Goal: Obtain resource: Obtain resource

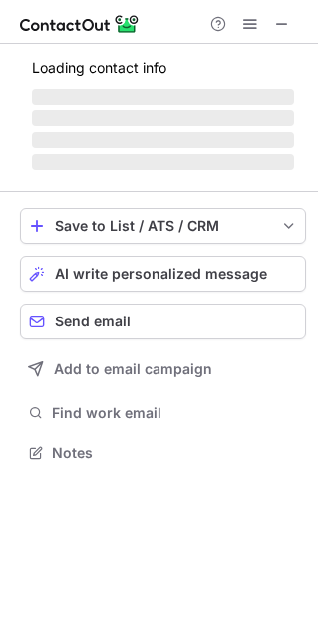
scroll to position [464, 318]
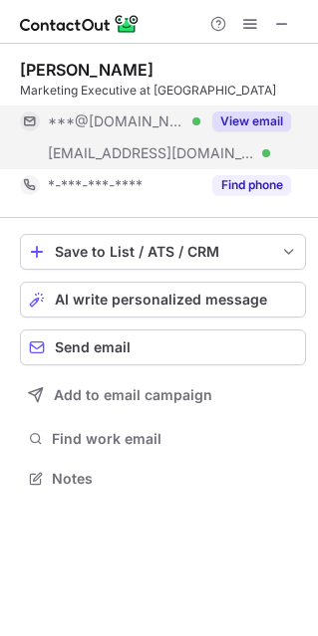
click at [268, 111] on div "View email" at bounding box center [245, 122] width 91 height 32
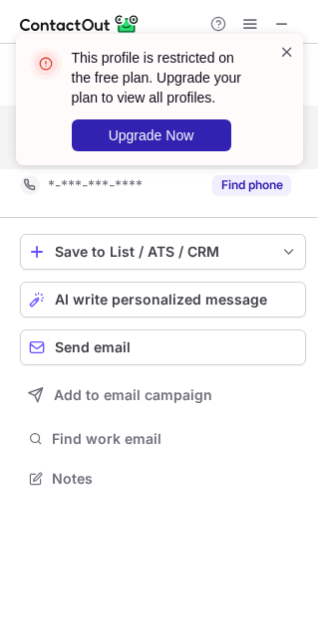
click at [283, 52] on span at bounding box center [287, 52] width 16 height 20
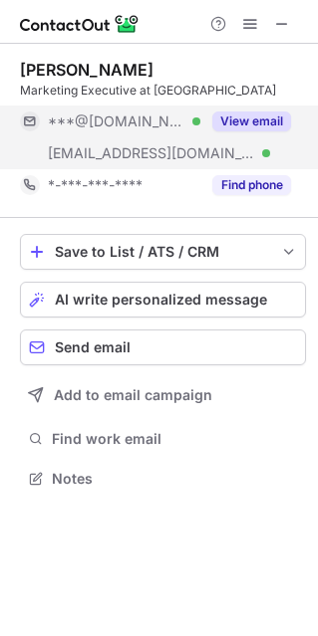
click at [241, 188] on button "Find phone" at bounding box center [251, 185] width 79 height 20
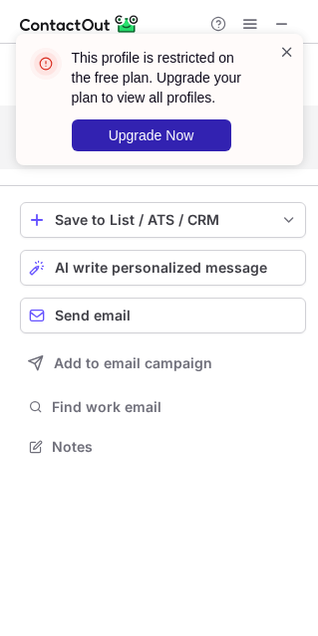
scroll to position [432, 318]
click at [281, 57] on span at bounding box center [287, 52] width 16 height 20
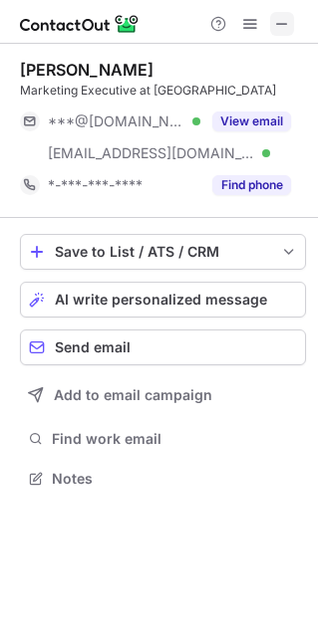
scroll to position [464, 318]
click at [286, 16] on span at bounding box center [282, 24] width 16 height 16
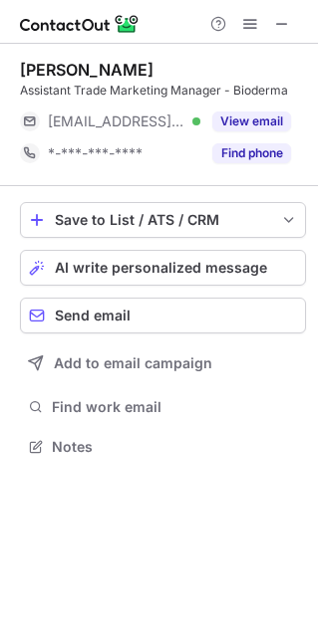
scroll to position [10, 10]
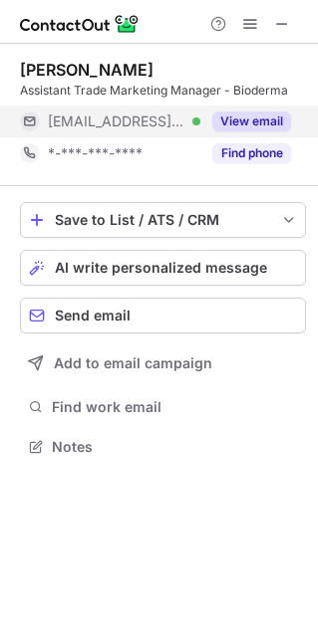
click at [254, 135] on div "View email" at bounding box center [245, 122] width 91 height 32
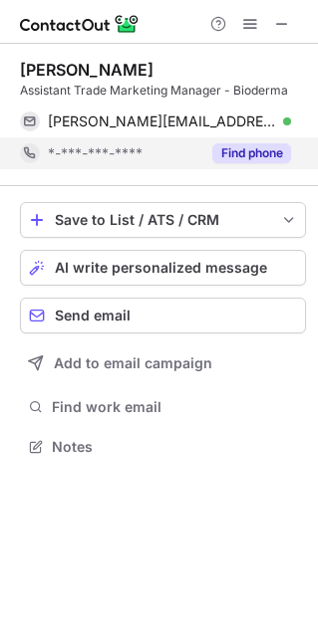
click at [257, 158] on button "Find phone" at bounding box center [251, 153] width 79 height 20
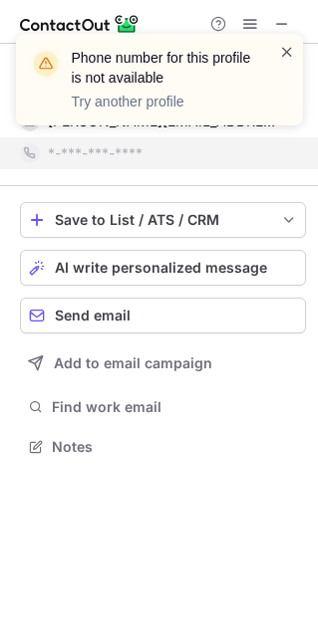
click at [282, 57] on span at bounding box center [287, 52] width 16 height 20
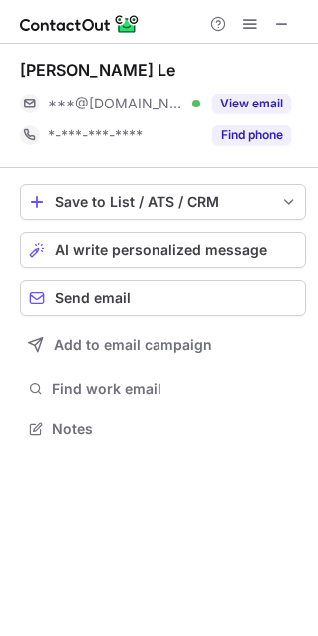
scroll to position [10, 10]
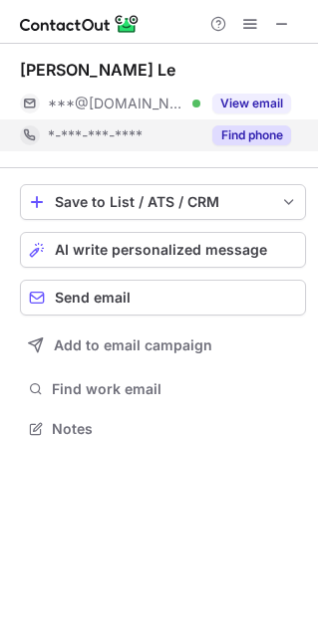
click at [270, 125] on button "Find phone" at bounding box center [251, 135] width 79 height 20
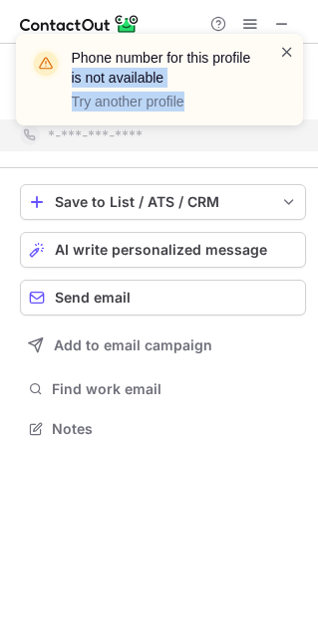
click at [282, 52] on div "Phone number for this profile is not available Try another profile" at bounding box center [159, 80] width 287 height 92
click at [282, 53] on span at bounding box center [287, 52] width 16 height 20
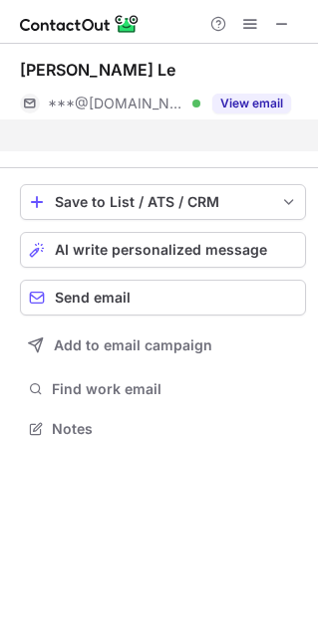
scroll to position [382, 318]
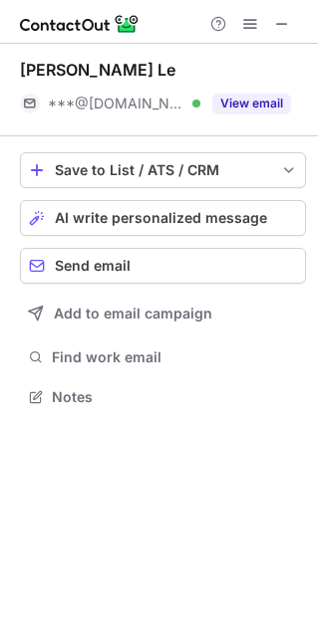
click at [272, 92] on div "View email" at bounding box center [245, 104] width 91 height 32
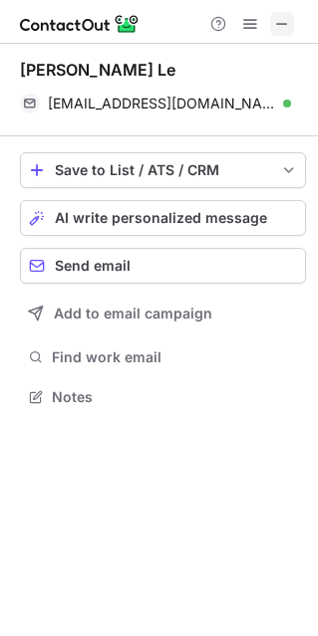
click at [278, 16] on span at bounding box center [282, 24] width 16 height 16
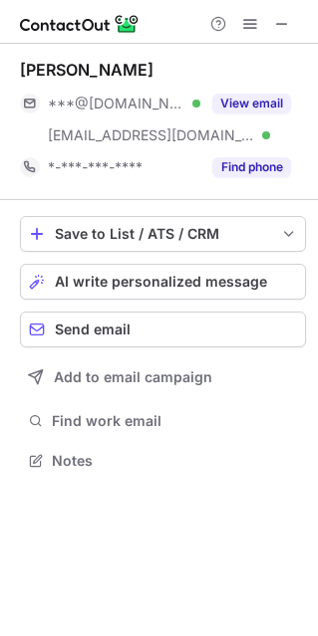
scroll to position [446, 318]
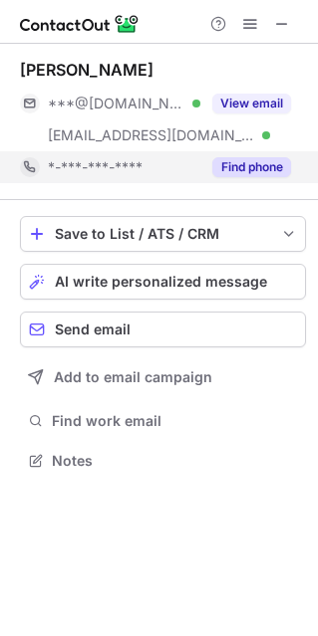
click at [243, 154] on div "Find phone" at bounding box center [245, 167] width 91 height 32
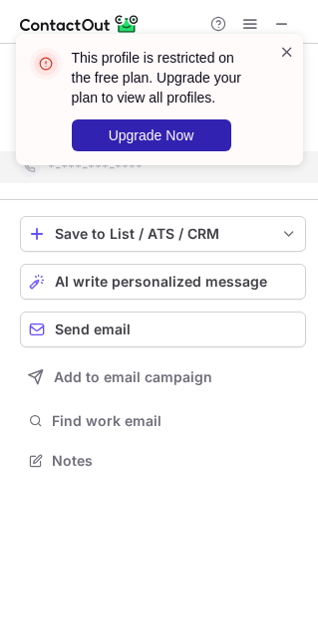
click at [287, 53] on span at bounding box center [287, 52] width 16 height 20
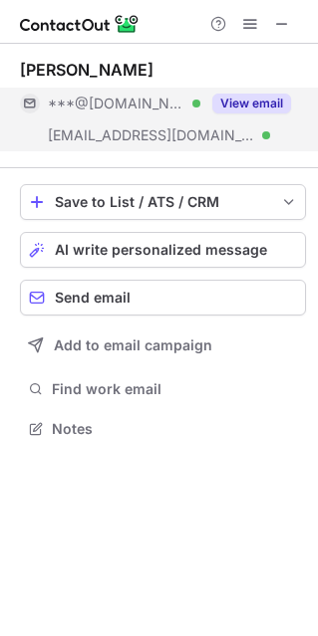
scroll to position [414, 318]
click at [266, 98] on button "View email" at bounding box center [251, 104] width 79 height 20
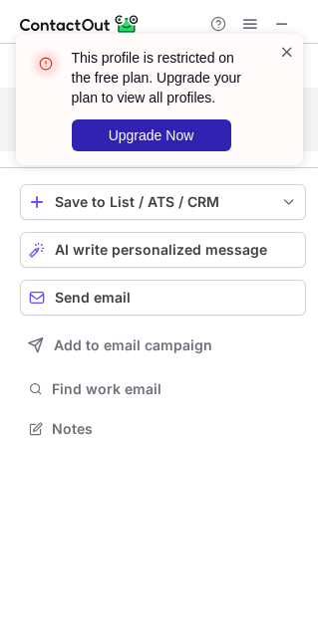
click at [279, 50] on span at bounding box center [287, 52] width 16 height 20
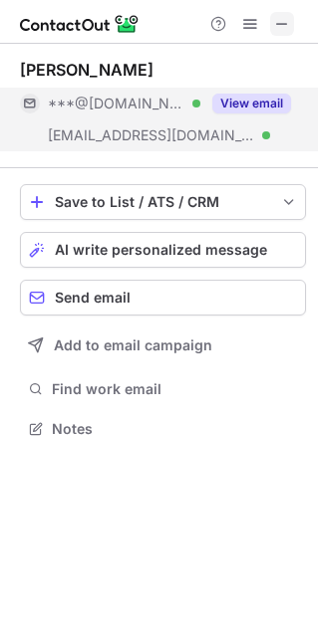
click at [280, 28] on span at bounding box center [282, 24] width 16 height 16
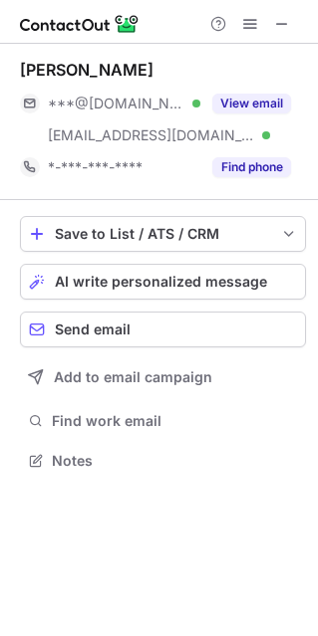
scroll to position [446, 318]
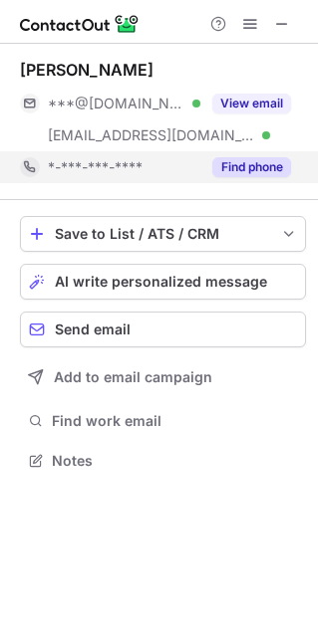
click at [248, 173] on button "Find phone" at bounding box center [251, 167] width 79 height 20
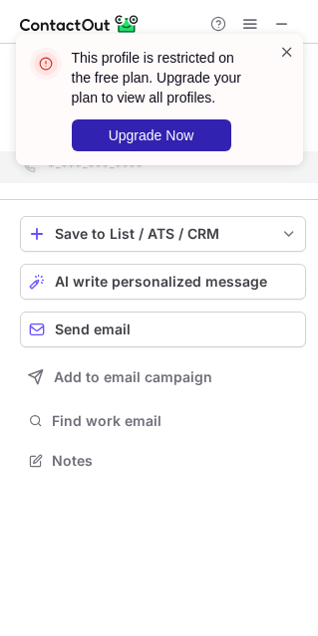
click at [282, 51] on span at bounding box center [287, 52] width 16 height 20
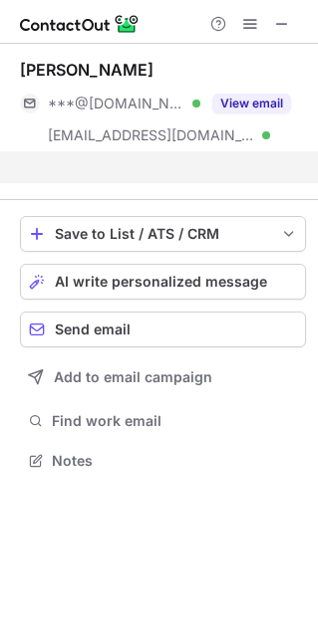
scroll to position [414, 318]
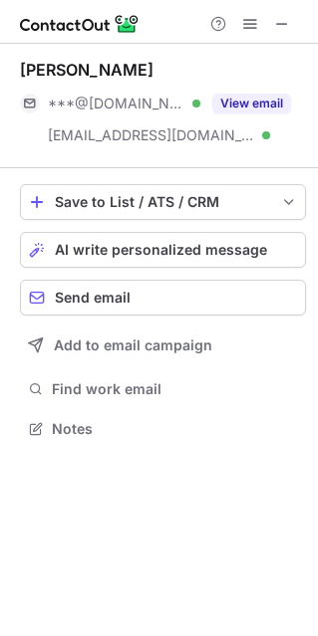
click at [287, 26] on div "This profile is restricted on the free plan. Upgrade your plan to view all prof…" at bounding box center [159, 34] width 319 height 40
click at [268, 26] on div "Help & Support" at bounding box center [250, 24] width 96 height 24
click at [276, 20] on span at bounding box center [282, 24] width 16 height 16
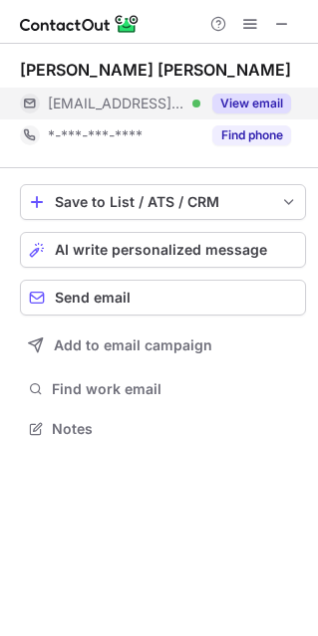
scroll to position [10, 10]
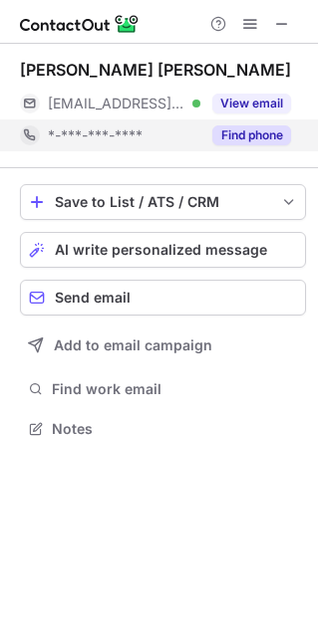
click at [235, 131] on button "Find phone" at bounding box center [251, 135] width 79 height 20
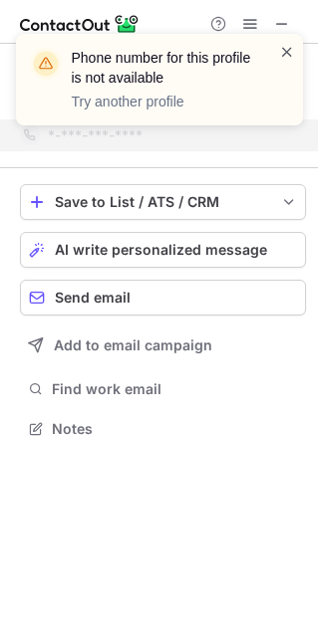
click at [286, 48] on span at bounding box center [287, 52] width 16 height 20
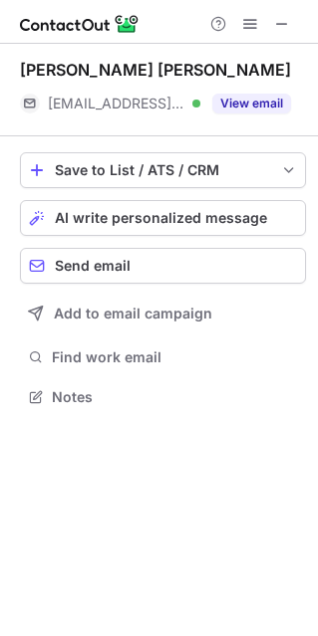
scroll to position [382, 318]
click at [258, 98] on div "Phone number for this profile is not available Try another profile Help & Suppo…" at bounding box center [159, 318] width 318 height 636
click at [258, 98] on button "View email" at bounding box center [251, 104] width 79 height 20
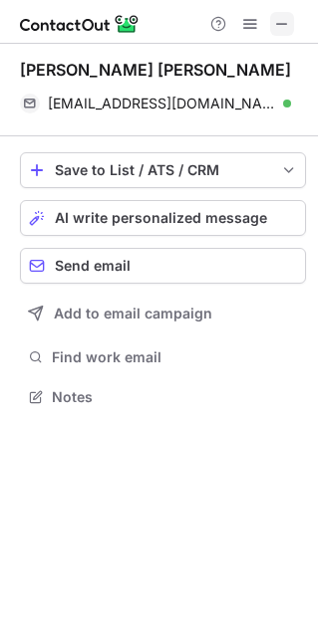
click at [278, 24] on span at bounding box center [282, 24] width 16 height 16
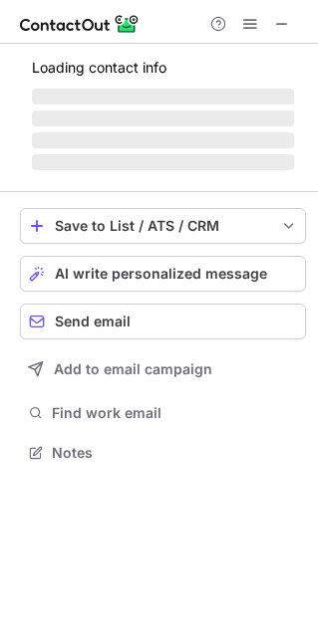
scroll to position [10, 10]
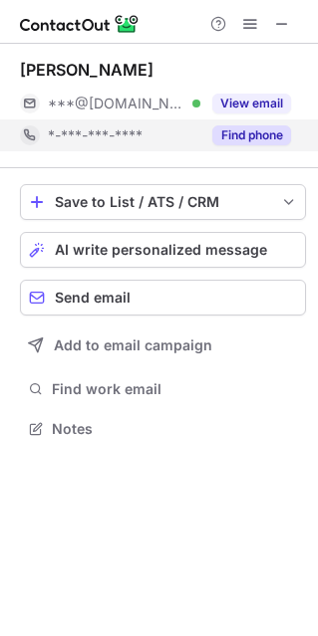
click at [264, 143] on button "Find phone" at bounding box center [251, 135] width 79 height 20
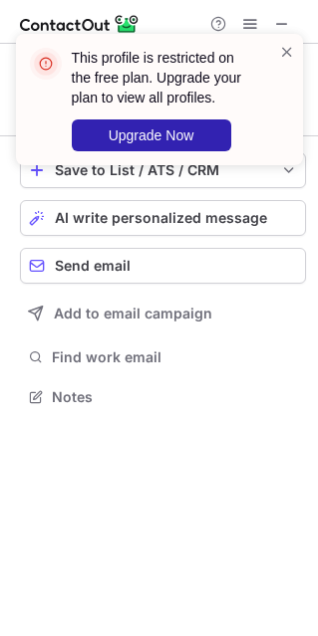
scroll to position [382, 318]
click at [281, 53] on span at bounding box center [287, 52] width 16 height 20
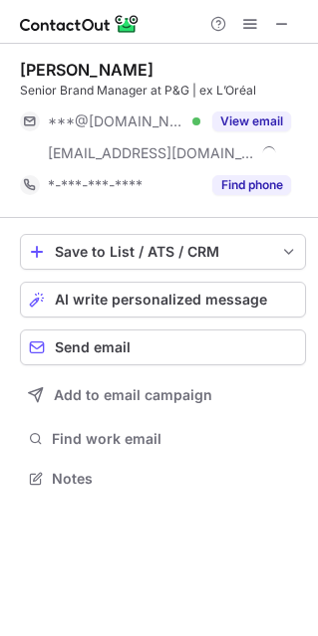
scroll to position [464, 318]
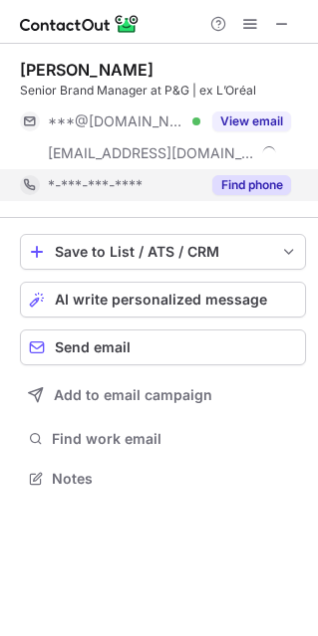
click at [217, 183] on button "Find phone" at bounding box center [251, 185] width 79 height 20
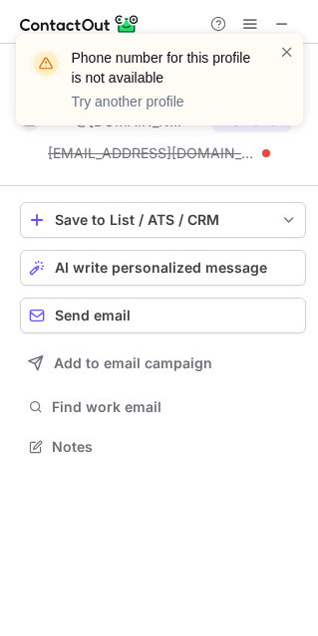
scroll to position [432, 318]
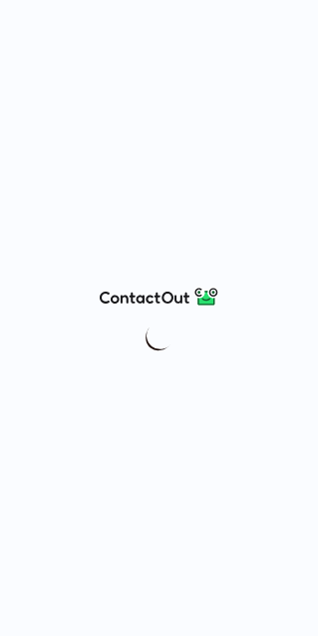
click at [96, 216] on div at bounding box center [159, 318] width 318 height 636
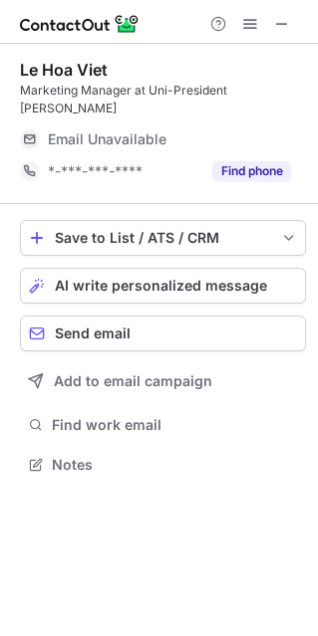
scroll to position [10, 10]
click at [270, 21] on button at bounding box center [282, 24] width 24 height 24
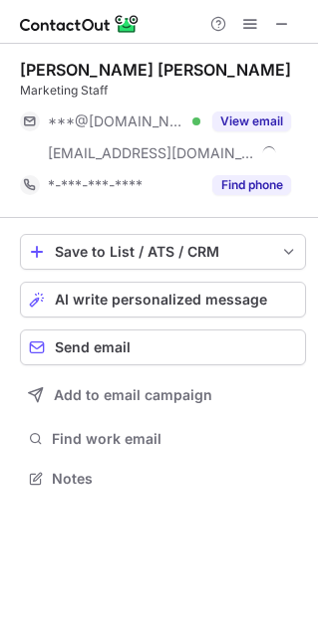
scroll to position [464, 318]
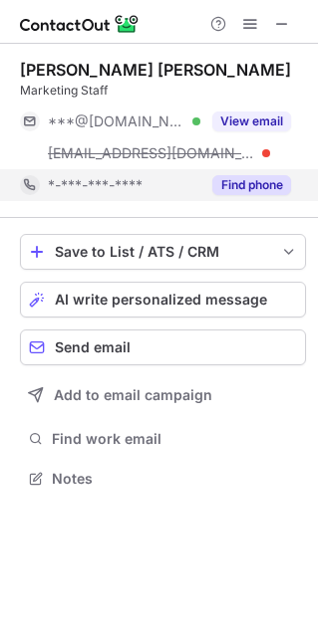
click at [259, 183] on button "Find phone" at bounding box center [251, 185] width 79 height 20
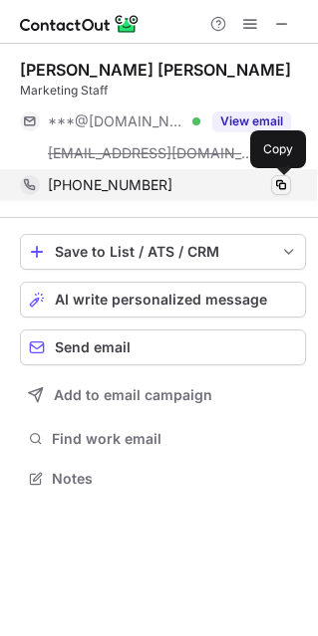
click at [281, 180] on span at bounding box center [281, 185] width 16 height 16
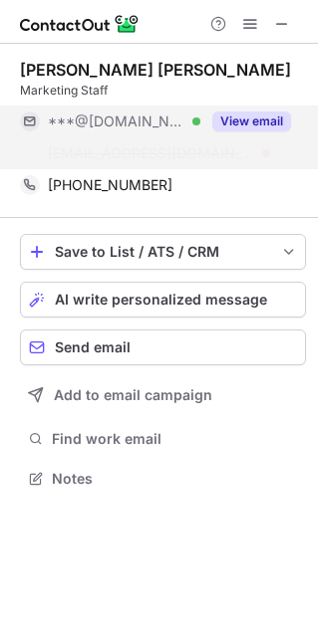
click at [240, 120] on button "View email" at bounding box center [251, 122] width 79 height 20
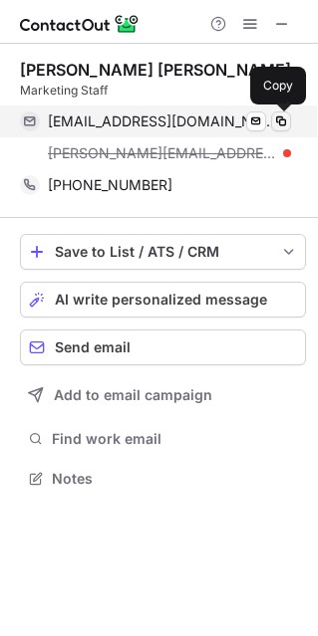
click at [285, 123] on span at bounding box center [281, 122] width 16 height 16
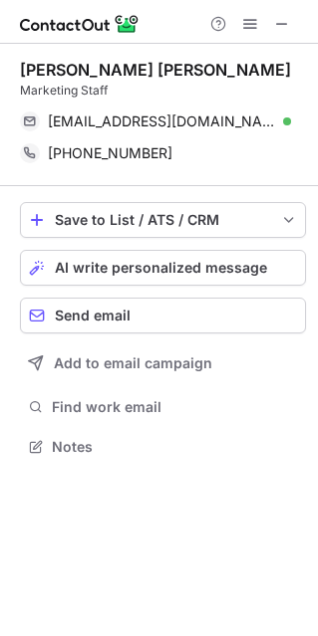
scroll to position [432, 318]
